Goal: Task Accomplishment & Management: Manage account settings

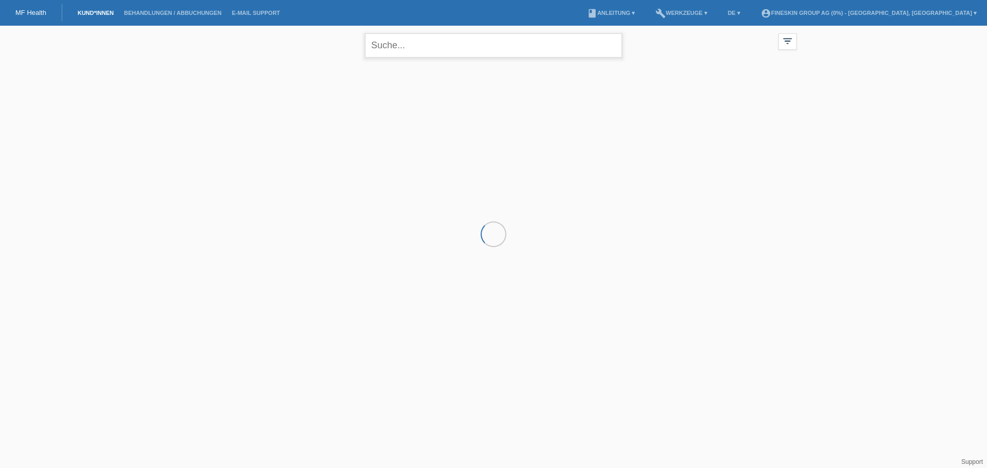
click at [437, 46] on input "text" at bounding box center [493, 45] width 257 height 24
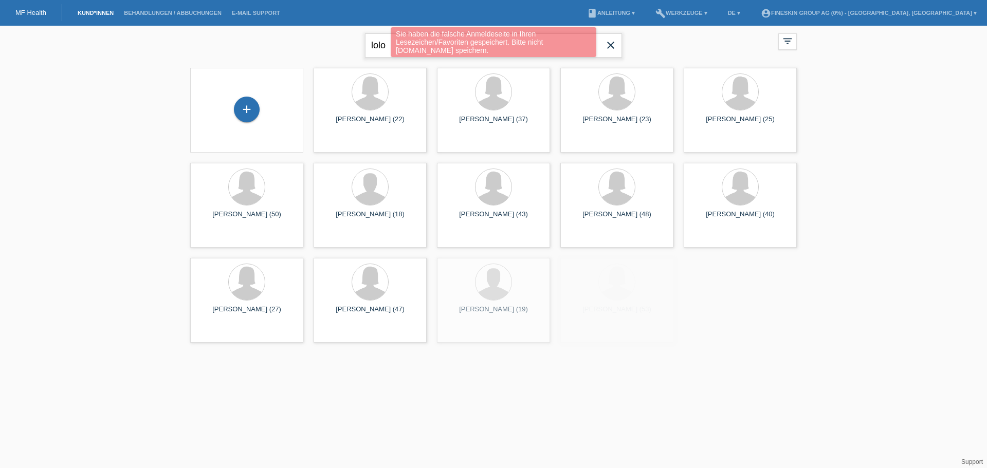
type input "lolo"
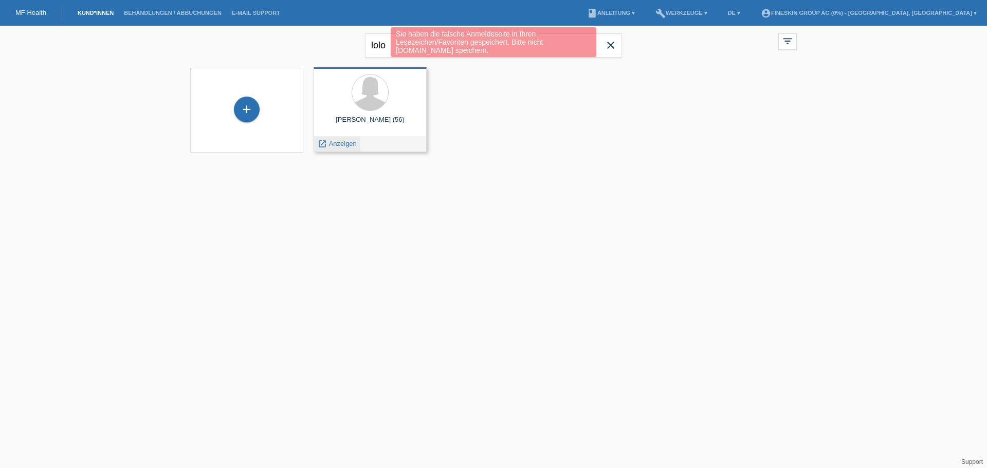
click at [339, 146] on span "Anzeigen" at bounding box center [343, 144] width 28 height 8
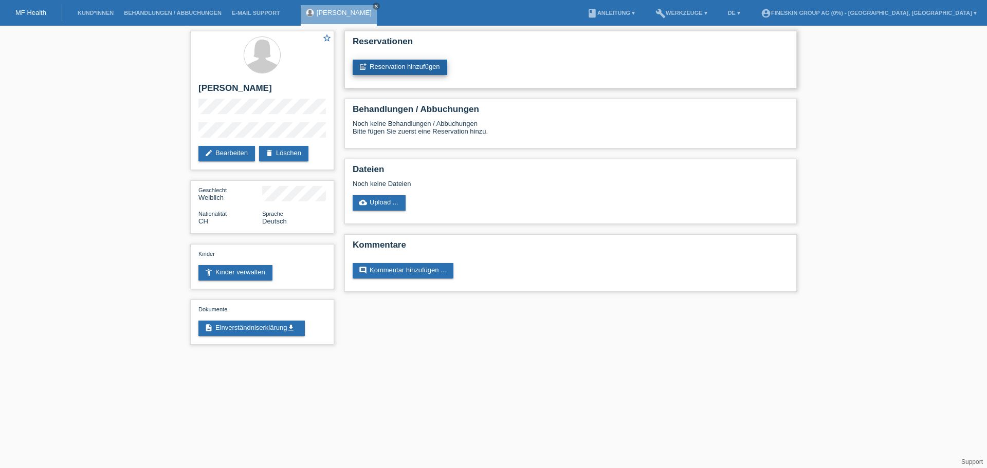
click at [416, 70] on link "post_add Reservation hinzufügen" at bounding box center [400, 67] width 95 height 15
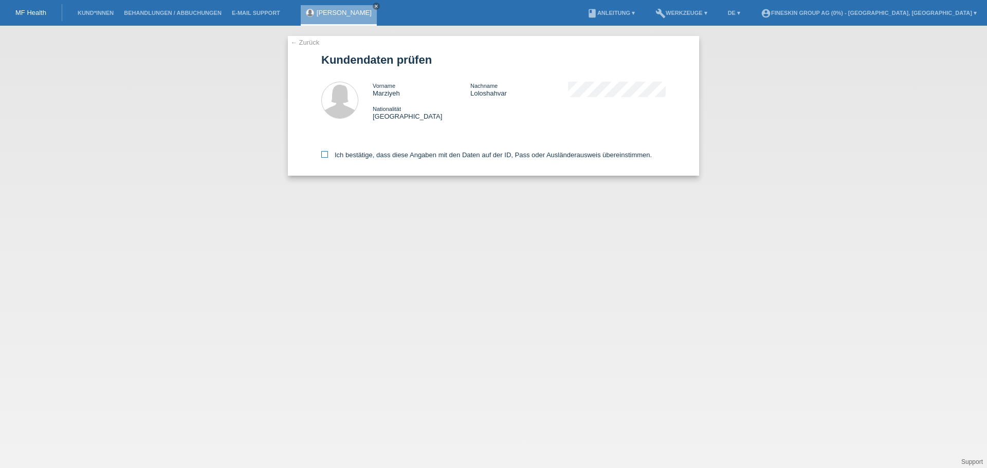
click at [375, 156] on label "Ich bestätige, dass diese Angaben mit den Daten auf der ID, Pass oder Ausländer…" at bounding box center [486, 155] width 330 height 8
click at [328, 156] on input "Ich bestätige, dass diese Angaben mit den Daten auf der ID, Pass oder Ausländer…" at bounding box center [324, 154] width 7 height 7
checkbox input "true"
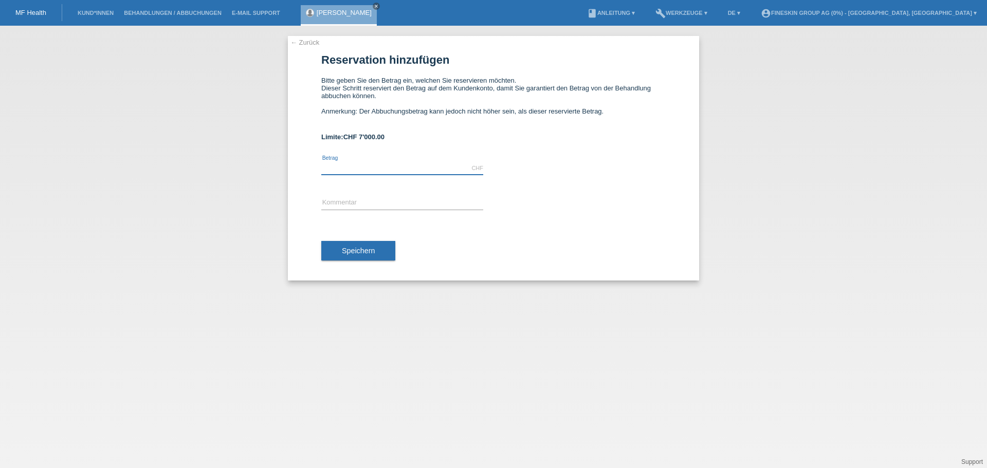
click at [377, 162] on input "text" at bounding box center [402, 168] width 162 height 13
type input "944.00"
click at [393, 206] on input "text" at bounding box center [402, 203] width 162 height 13
type input "HIFU Behandlung 17.09.2025"
click at [363, 254] on span "Speichern" at bounding box center [358, 251] width 33 height 8
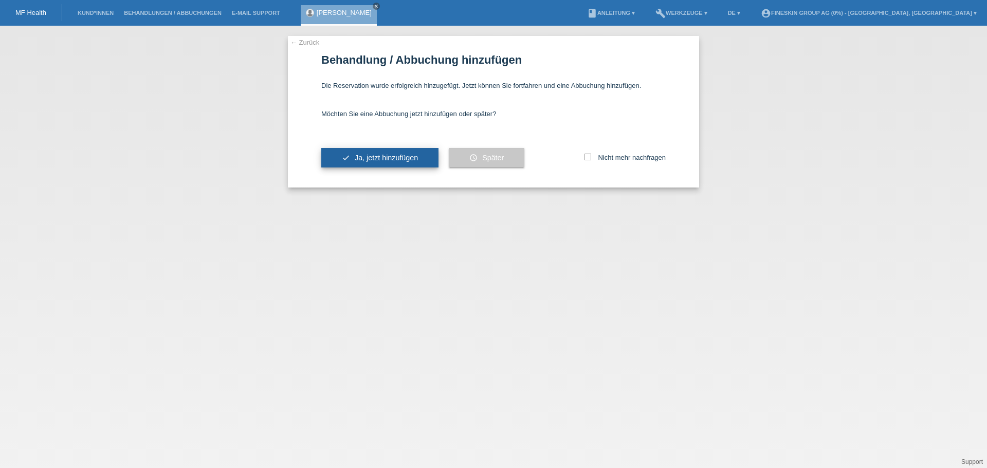
click at [365, 162] on button "check Ja, jetzt hinzufügen" at bounding box center [379, 158] width 117 height 20
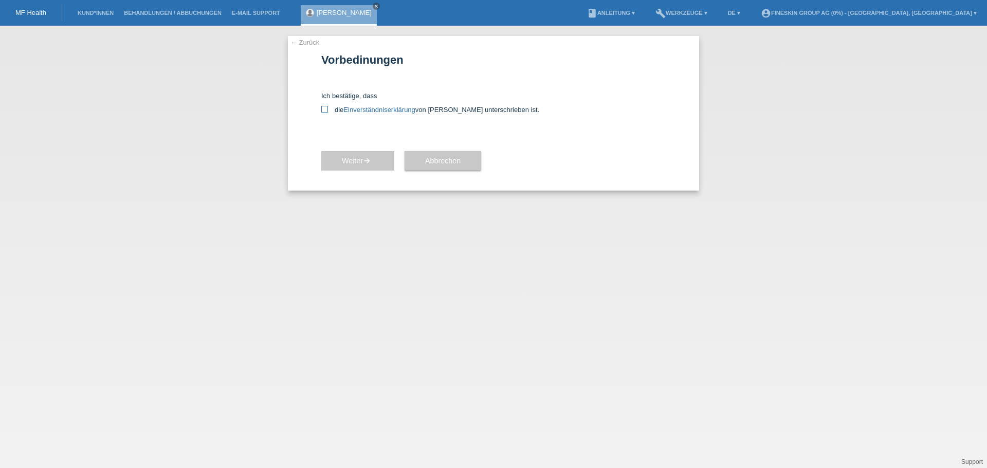
click at [325, 111] on icon at bounding box center [324, 109] width 7 height 7
click at [325, 111] on input "die Einverständniserklärung von der Kundin unterschrieben ist." at bounding box center [324, 109] width 7 height 7
checkbox input "true"
click at [349, 162] on span "Weiter arrow_forward" at bounding box center [358, 161] width 32 height 8
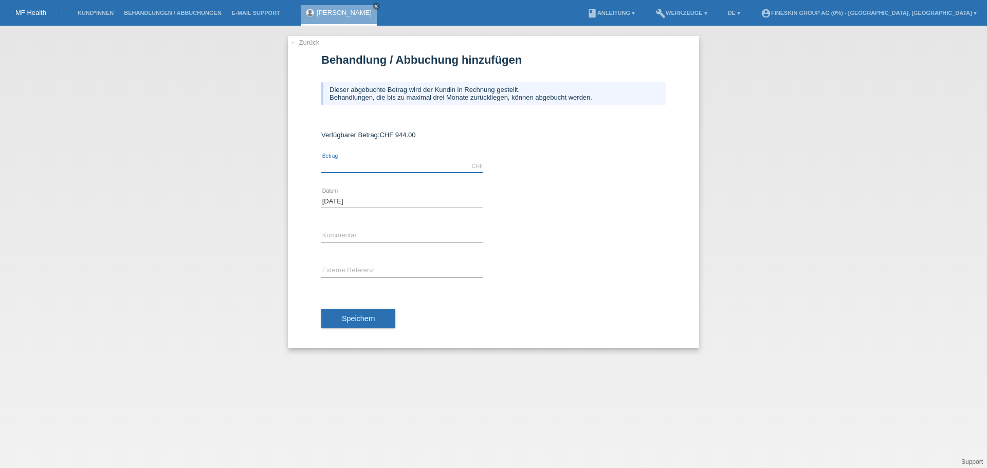
click at [351, 164] on input "text" at bounding box center [402, 166] width 162 height 13
type input "944.00"
click at [351, 235] on input "text" at bounding box center [402, 236] width 162 height 13
type input "HIFU Behandlung [DATE]"
click at [368, 314] on span "Speichern" at bounding box center [358, 318] width 33 height 8
